Goal: Task Accomplishment & Management: Use online tool/utility

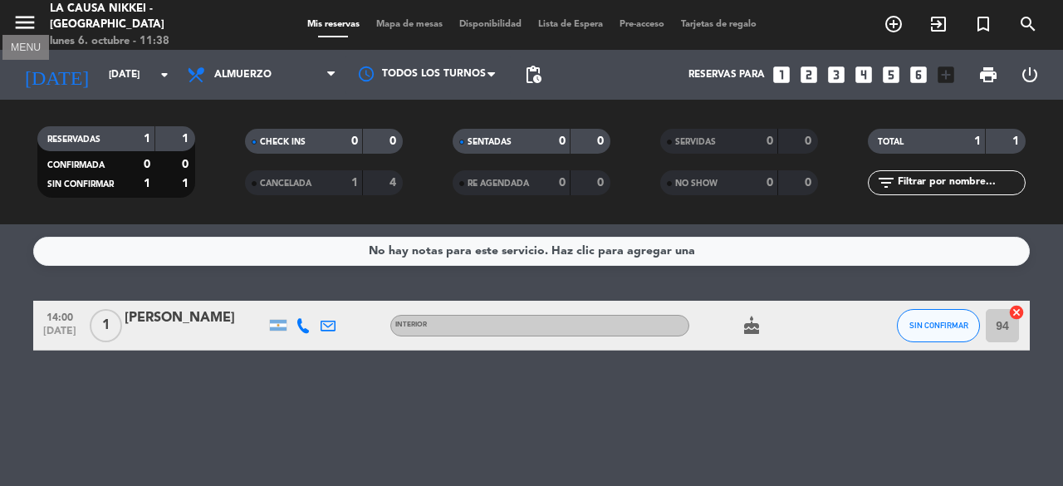
click at [22, 17] on icon "menu" at bounding box center [24, 22] width 25 height 25
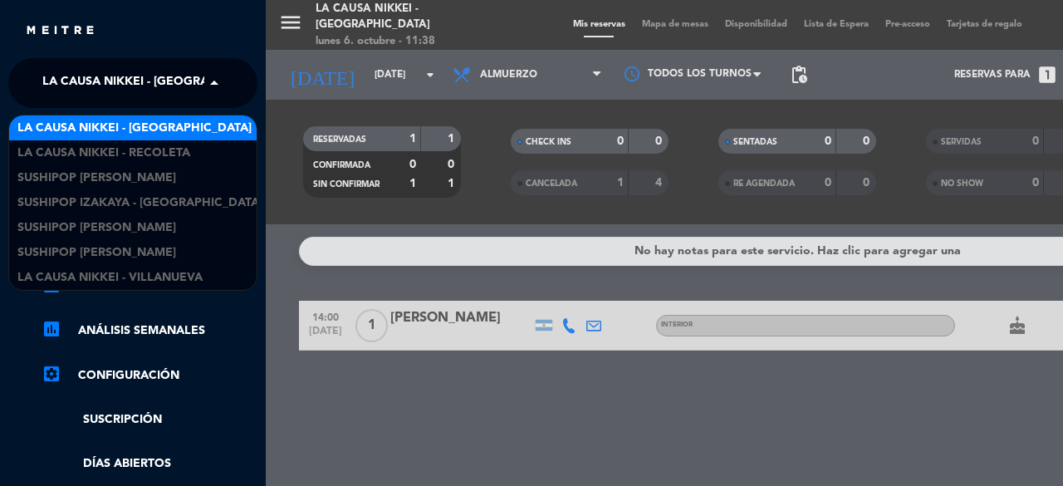
click at [225, 82] on span at bounding box center [218, 83] width 28 height 35
click at [169, 126] on span "La Causa Nikkei - [GEOGRAPHIC_DATA]" at bounding box center [134, 128] width 234 height 19
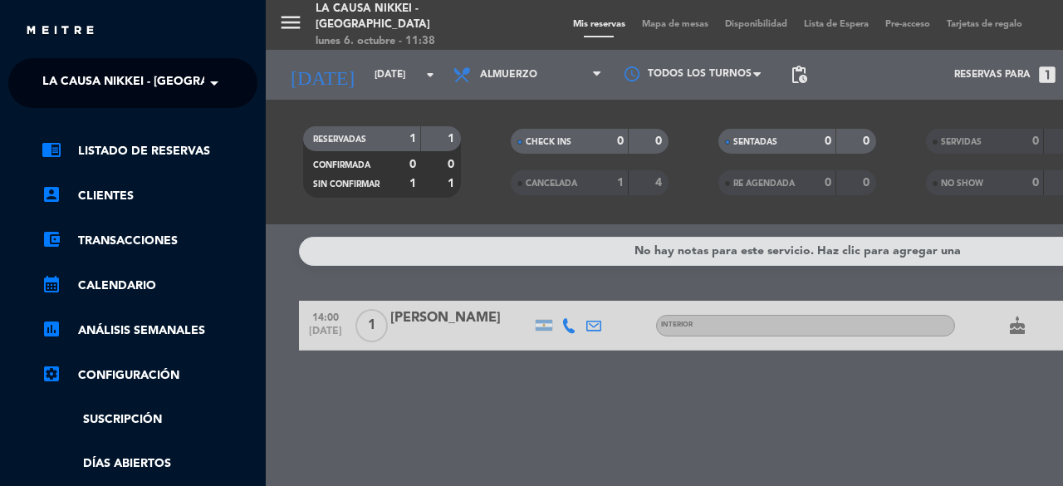
click at [376, 77] on div "menu La Causa Nikkei - [GEOGRAPHIC_DATA] [DATE] 6. octubre - 11:38 Mis reservas…" at bounding box center [797, 243] width 1063 height 486
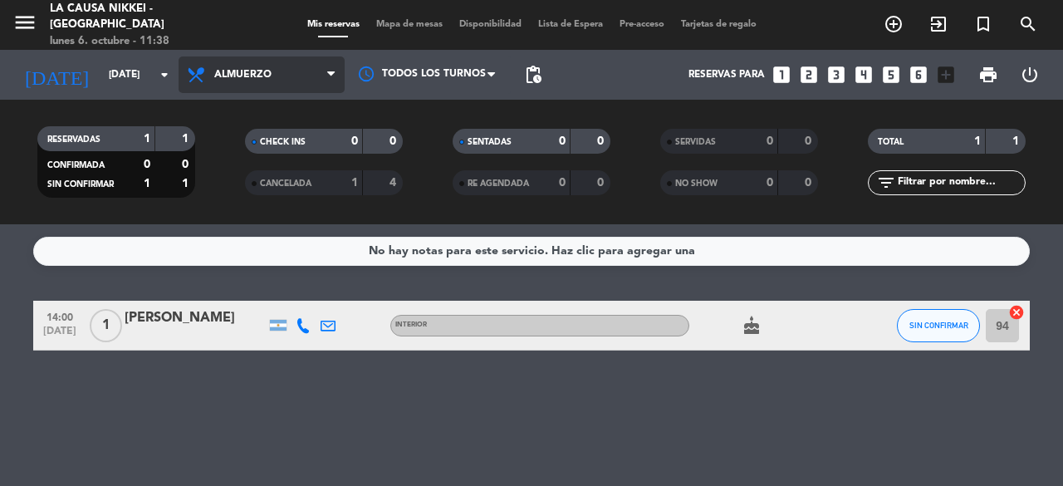
click at [241, 86] on span "Almuerzo" at bounding box center [262, 74] width 166 height 37
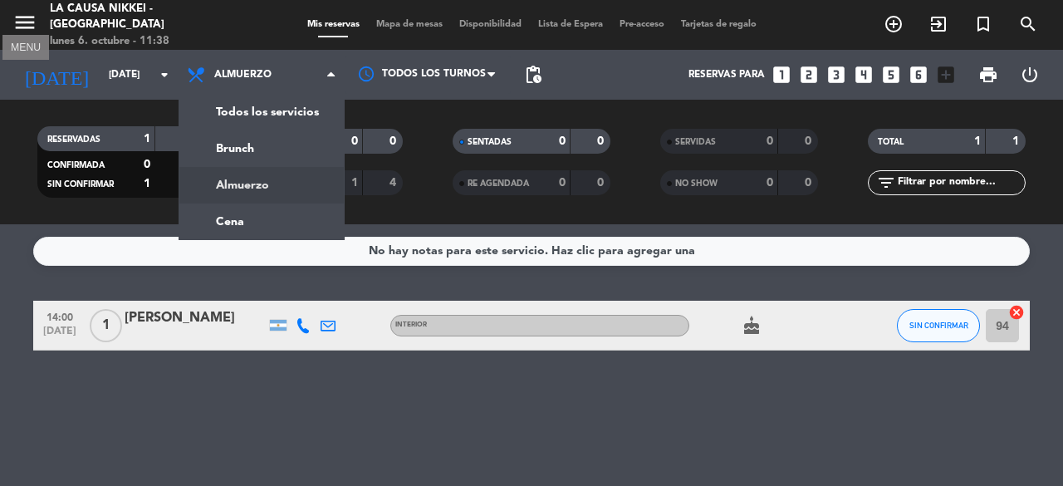
click at [27, 18] on icon "menu" at bounding box center [24, 22] width 25 height 25
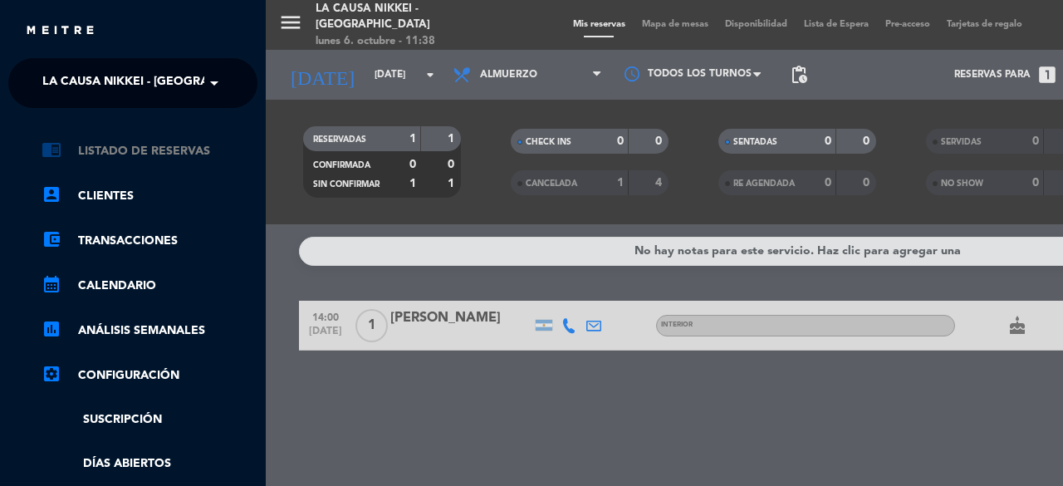
click at [135, 144] on link "chrome_reader_mode Listado de Reservas" at bounding box center [150, 151] width 216 height 20
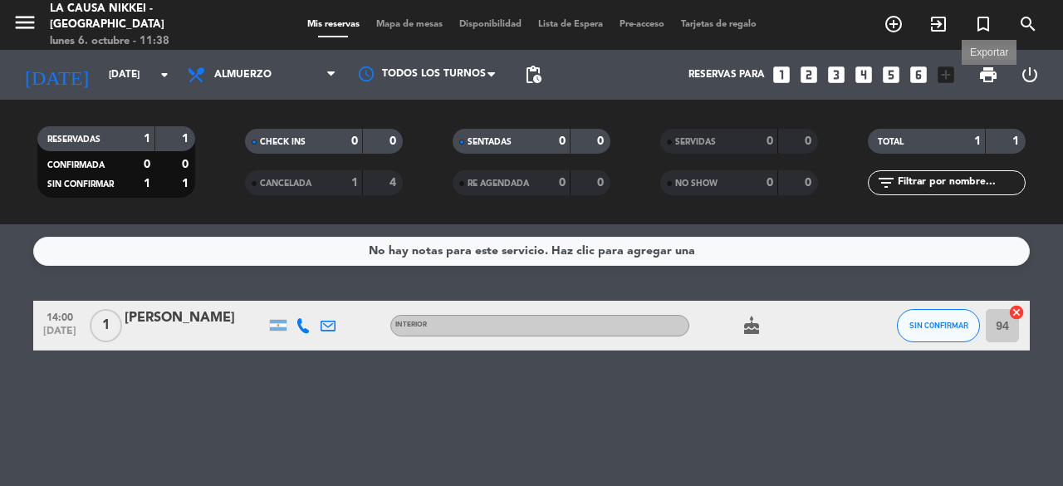
click at [993, 75] on span "print" at bounding box center [989, 75] width 20 height 20
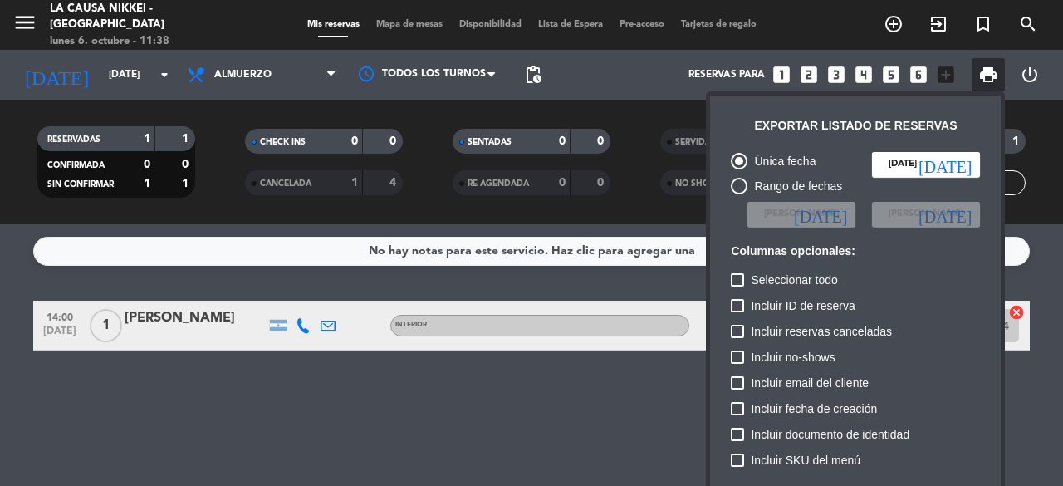
click at [793, 225] on input at bounding box center [802, 214] width 108 height 25
click at [784, 210] on span "[PERSON_NAME]" at bounding box center [801, 214] width 75 height 15
click at [722, 172] on div "Exportar listado de reservas Única fecha [DATE] [DATE] Rango de fechas Elegir F…" at bounding box center [855, 345] width 291 height 499
click at [741, 189] on div at bounding box center [739, 186] width 17 height 17
click at [739, 194] on input "Rango de fechas" at bounding box center [739, 194] width 1 height 1
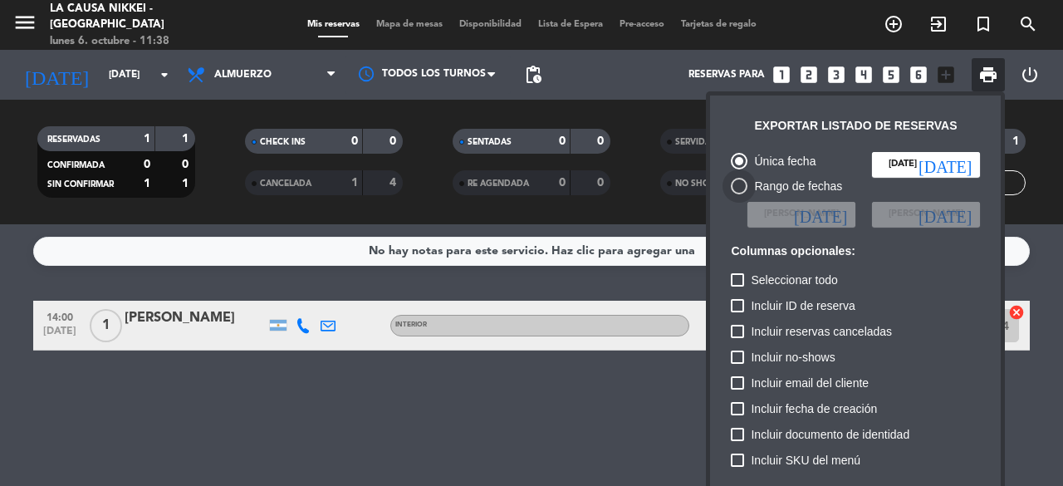
radio input "true"
radio input "false"
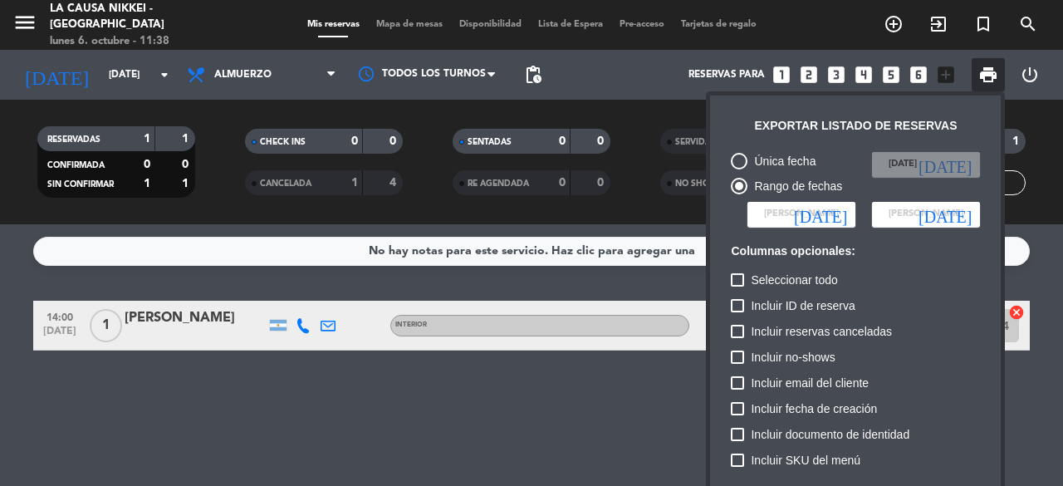
click at [806, 222] on input at bounding box center [802, 214] width 108 height 25
